Goal: Find specific page/section: Find specific page/section

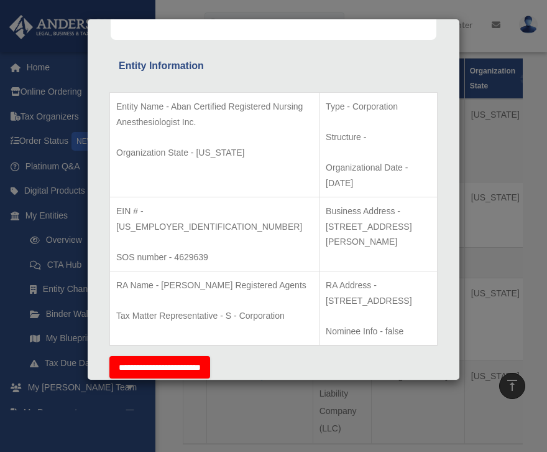
scroll to position [246, 0]
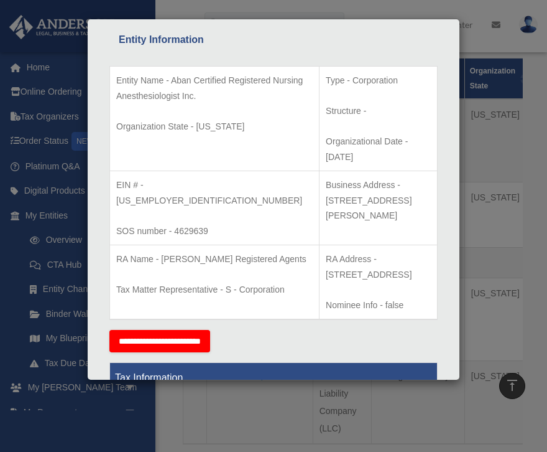
click at [12, 262] on div "Details × Articles Sent Organizational Date" at bounding box center [273, 226] width 547 height 452
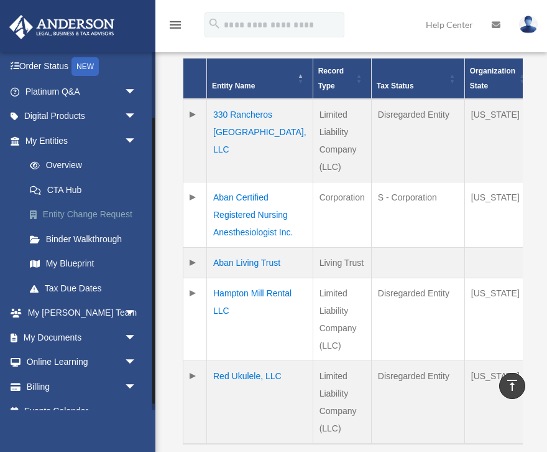
scroll to position [88, 0]
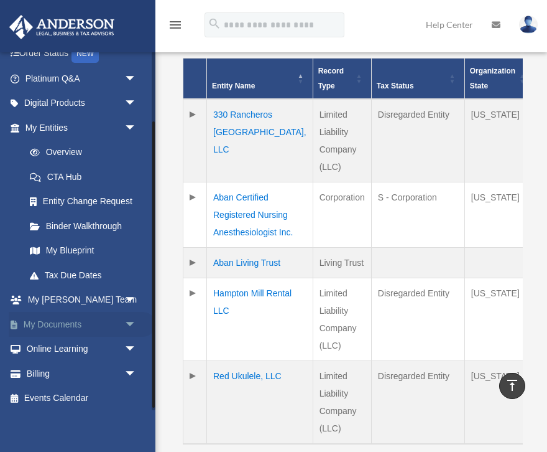
click at [134, 323] on span "arrow_drop_down" at bounding box center [136, 325] width 25 height 26
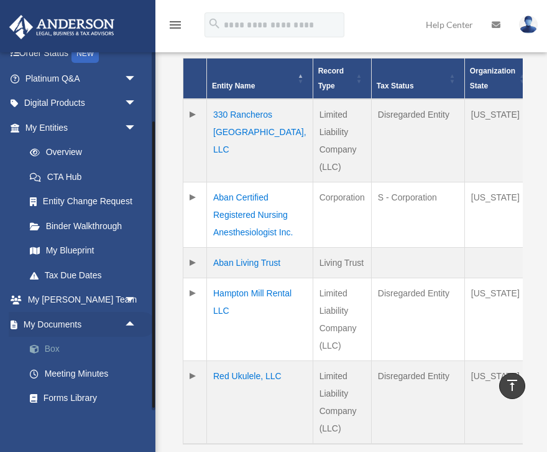
click at [55, 348] on link "Box" at bounding box center [86, 349] width 138 height 25
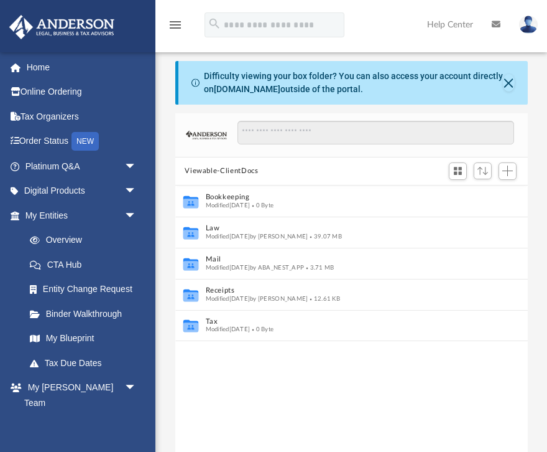
scroll to position [282, 353]
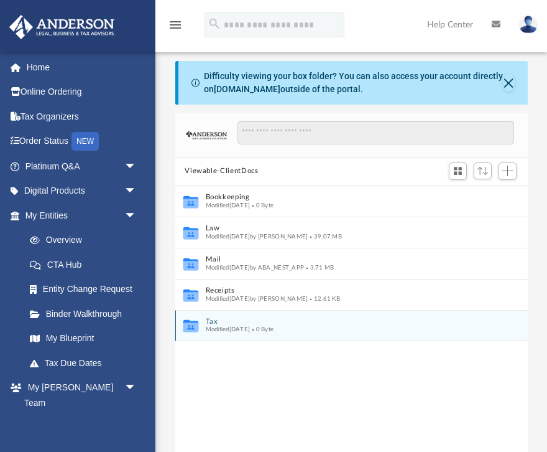
click at [191, 323] on icon "grid" at bounding box center [190, 326] width 15 height 9
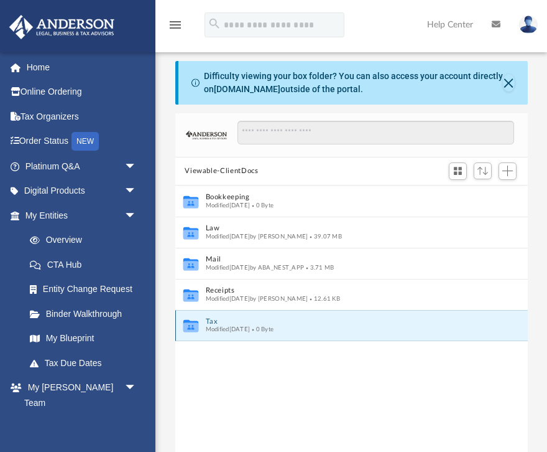
click at [191, 323] on icon "grid" at bounding box center [190, 326] width 15 height 9
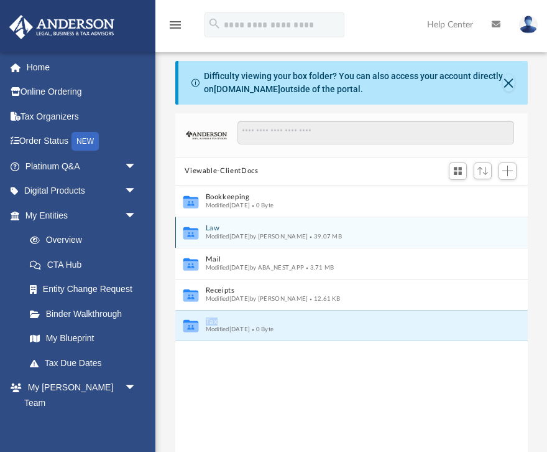
click at [215, 228] on button "Law" at bounding box center [343, 228] width 276 height 8
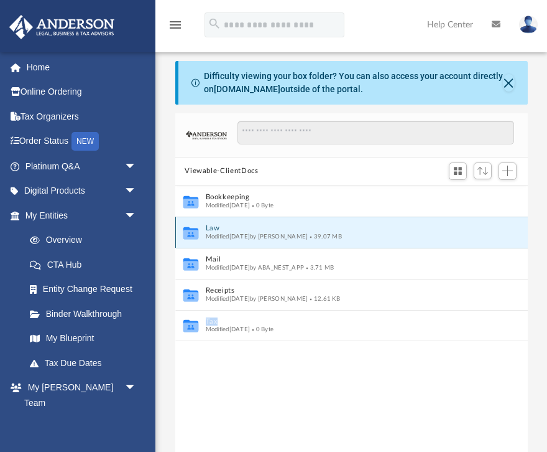
click at [215, 228] on button "Law" at bounding box center [343, 228] width 276 height 8
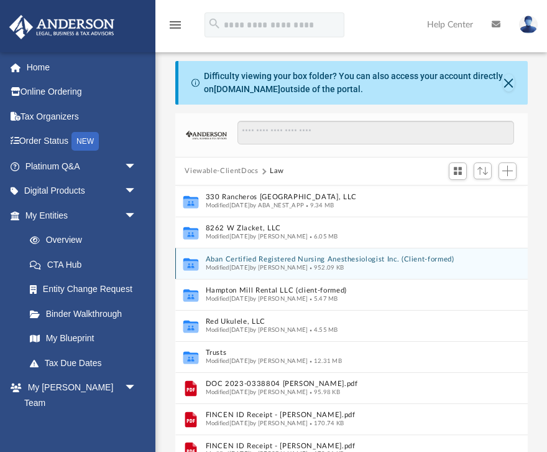
click at [298, 264] on span "Modified Fri Dec 27 2024 by Nadine Rubio" at bounding box center [256, 267] width 103 height 6
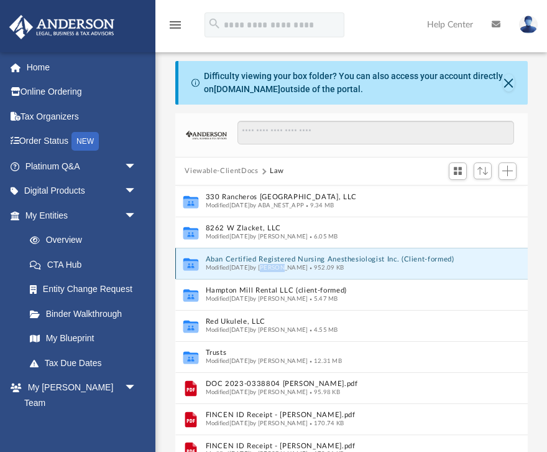
click at [298, 264] on span "Modified Fri Dec 27 2024 by Nadine Rubio" at bounding box center [256, 267] width 103 height 6
click at [187, 262] on icon "grid" at bounding box center [190, 265] width 15 height 9
click at [197, 263] on icon "grid" at bounding box center [190, 265] width 15 height 9
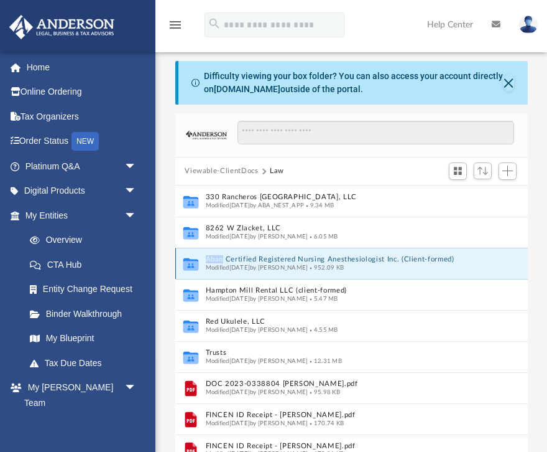
click at [239, 259] on button "Aban Certified Registered Nursing Anesthesiologist Inc. (Client-formed)" at bounding box center [343, 259] width 276 height 8
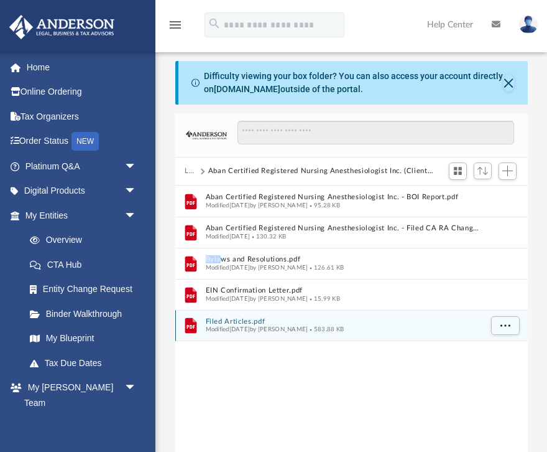
click at [249, 323] on button "Filed Articles.pdf" at bounding box center [343, 321] width 276 height 8
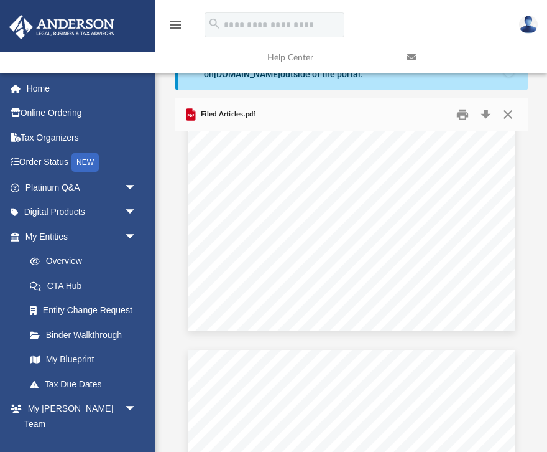
scroll to position [0, 0]
